Goal: Find specific page/section: Find specific page/section

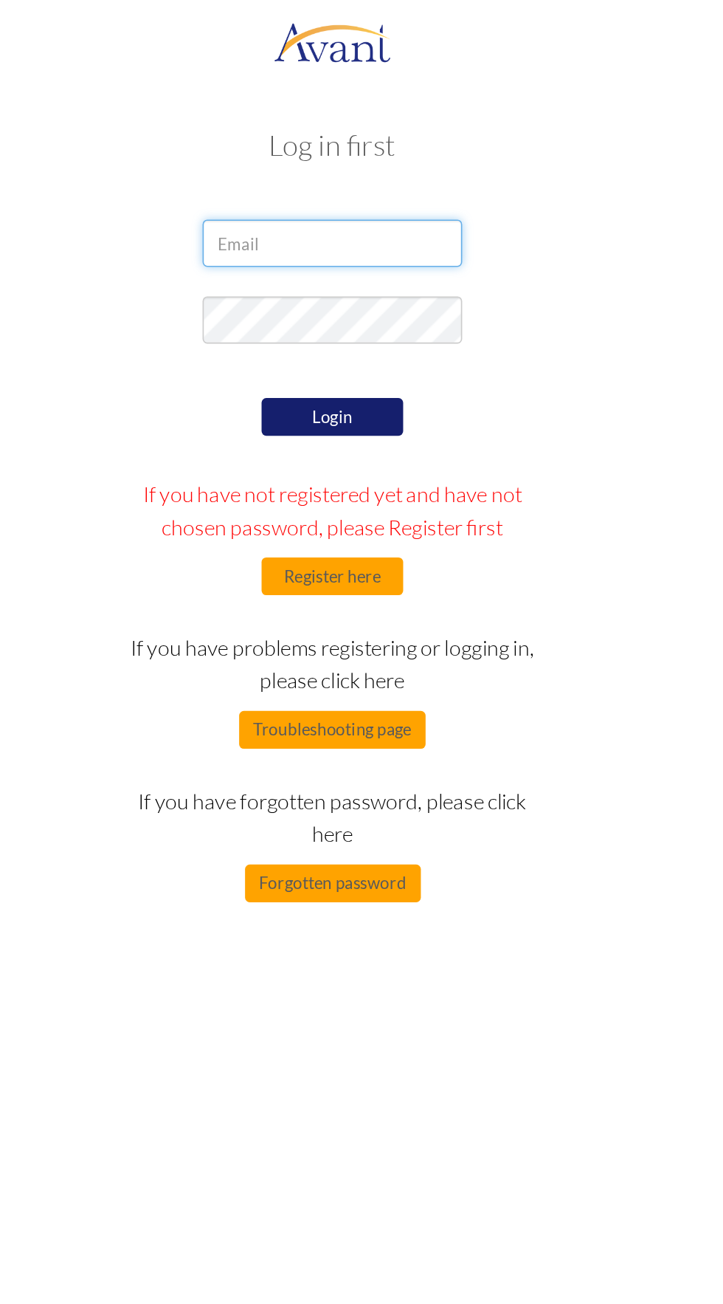
click at [382, 151] on input "email" at bounding box center [362, 152] width 162 height 30
type input "mitchgutierrezM@gmail.com"
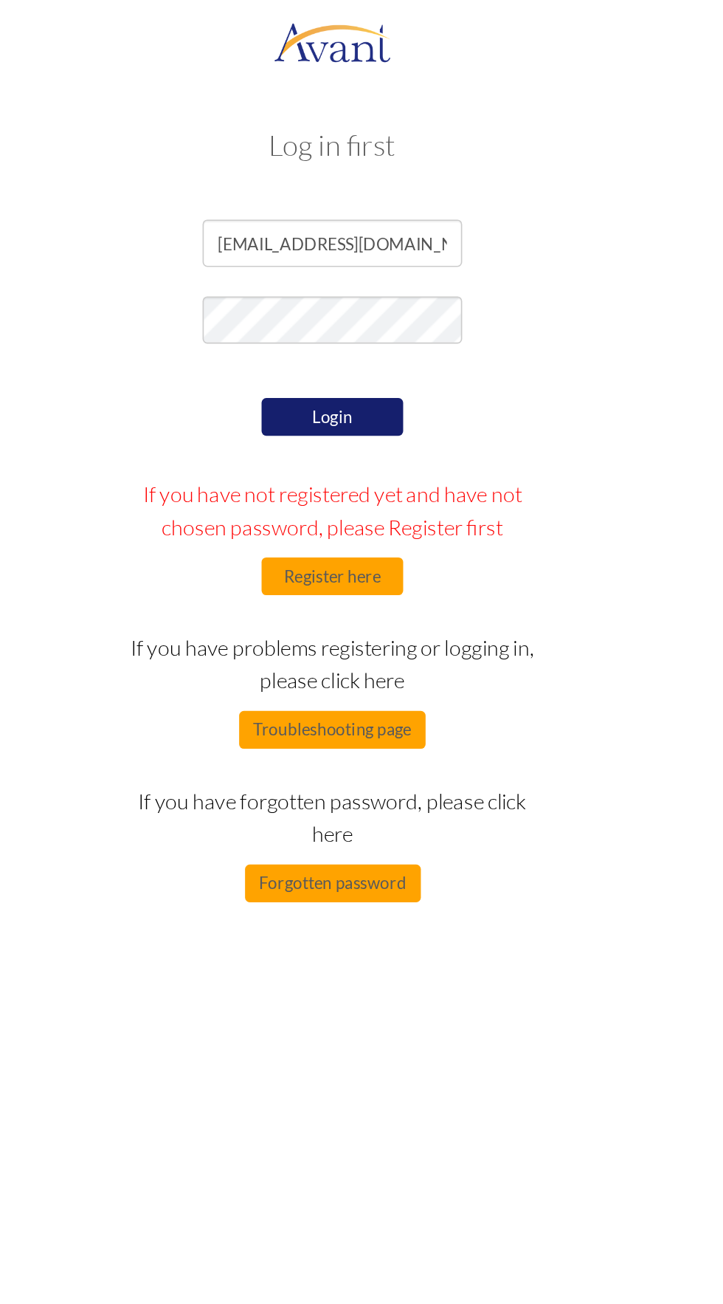
click at [365, 258] on button "Login" at bounding box center [361, 261] width 89 height 24
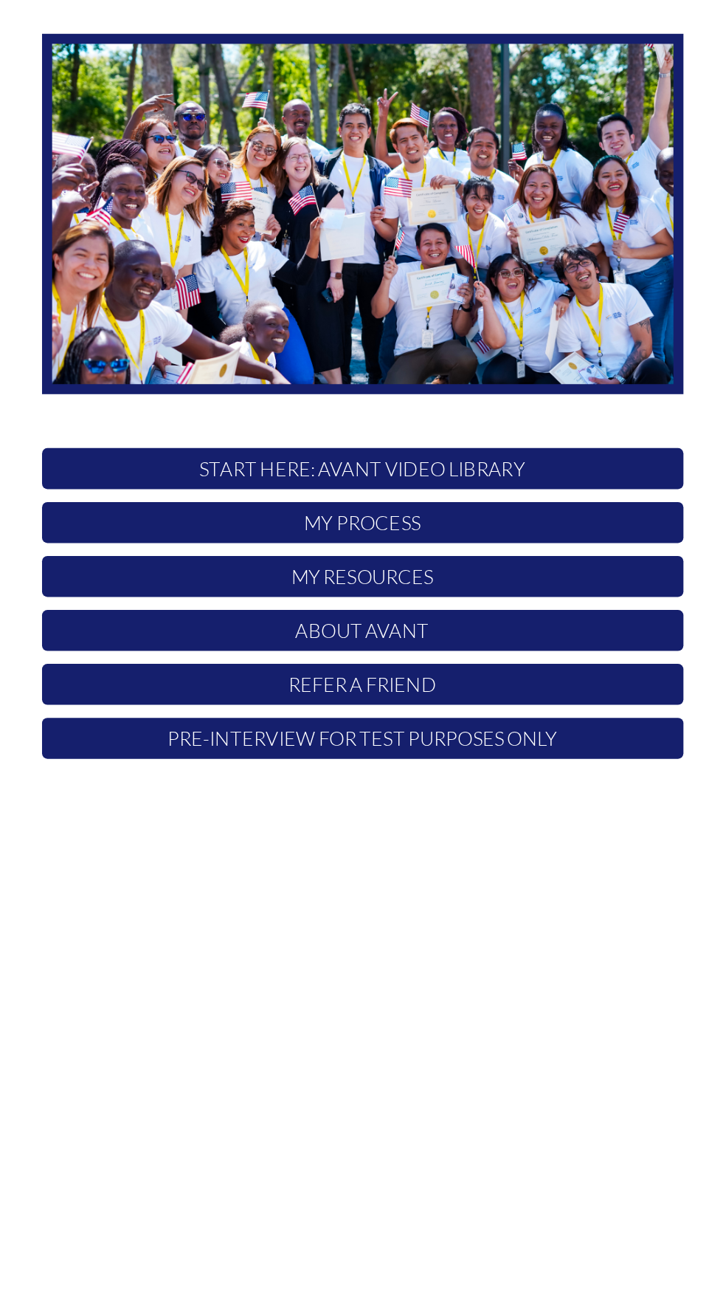
click at [428, 495] on p "My Resources" at bounding box center [361, 504] width 439 height 28
